Goal: Task Accomplishment & Management: Manage account settings

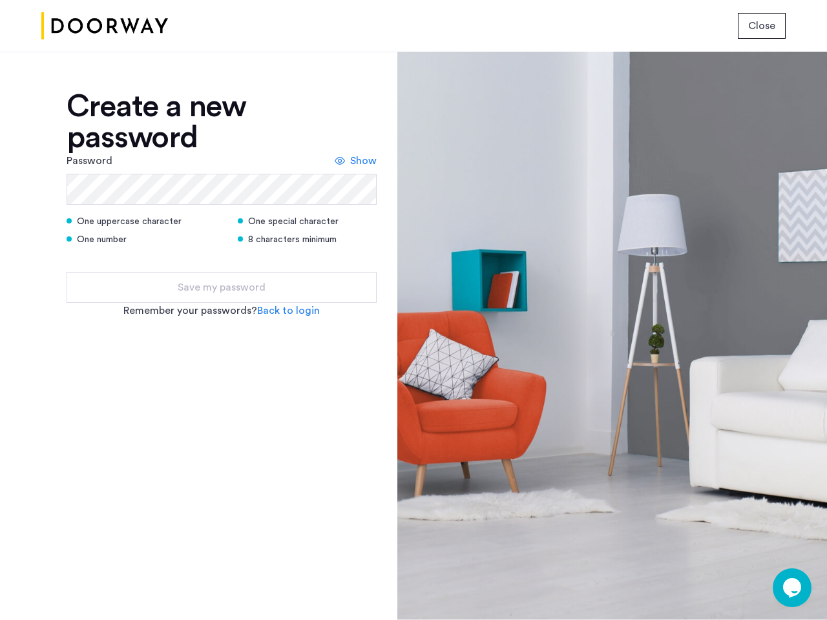
click at [762, 26] on span "Close" at bounding box center [761, 26] width 27 height 16
click at [356, 161] on span "Show" at bounding box center [363, 161] width 26 height 16
click at [288, 311] on link "Back to login" at bounding box center [288, 311] width 63 height 16
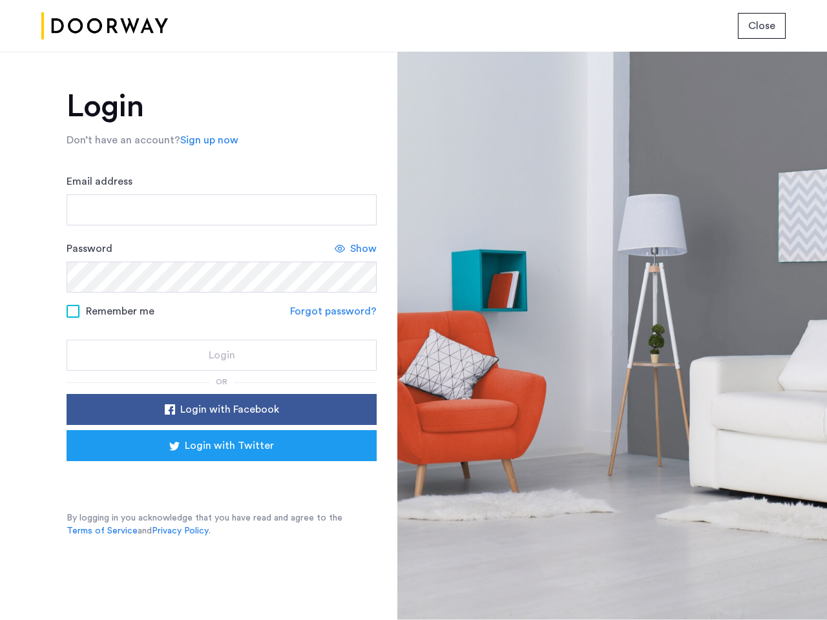
click at [792, 588] on div at bounding box center [612, 336] width 430 height 569
